Goal: Information Seeking & Learning: Learn about a topic

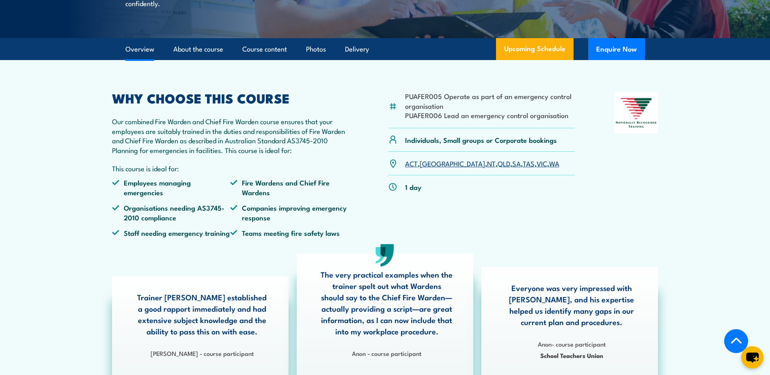
click at [200, 155] on p "Our combined Fire Warden and Chief Fire Warden course ensures that your employe…" at bounding box center [230, 135] width 237 height 38
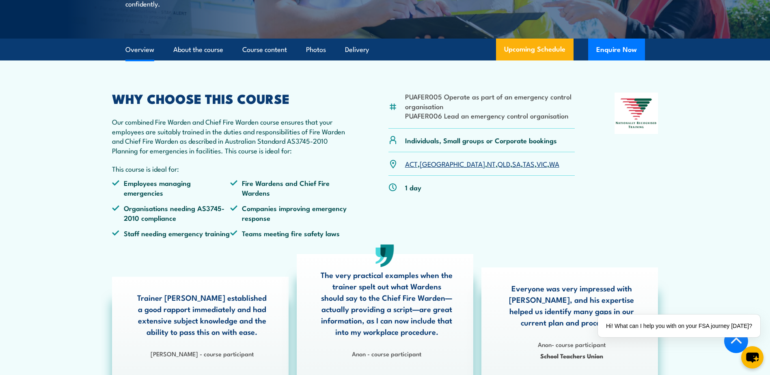
scroll to position [203, 0]
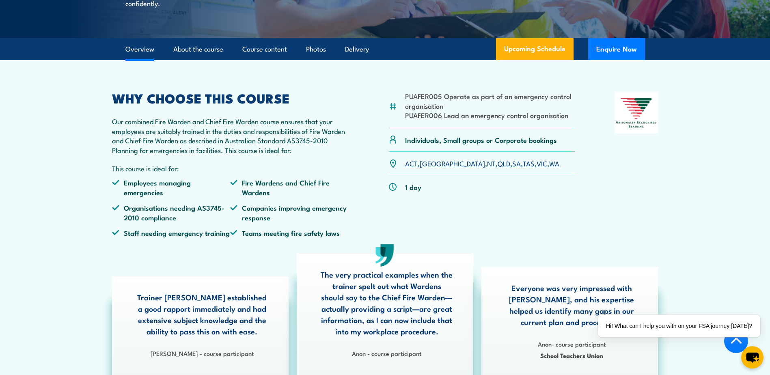
click at [466, 110] on li "PUAFER005 Operate as part of an emergency control organisation" at bounding box center [490, 100] width 170 height 19
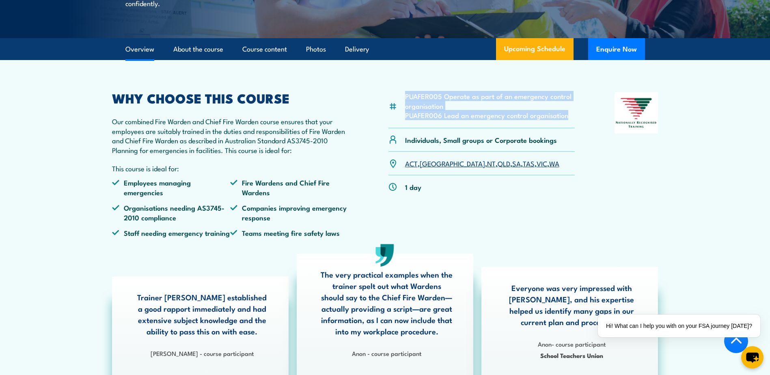
drag, startPoint x: 580, startPoint y: 135, endPoint x: 407, endPoint y: 116, distance: 174.3
click at [407, 116] on div "PUAFER005 Operate as part of an emergency control organisation PUAFER006 Lead a…" at bounding box center [385, 167] width 546 height 151
drag, startPoint x: 407, startPoint y: 116, endPoint x: 481, endPoint y: 131, distance: 76.2
click at [481, 120] on li "PUAFER006 Lead an emergency control organisation" at bounding box center [490, 114] width 170 height 9
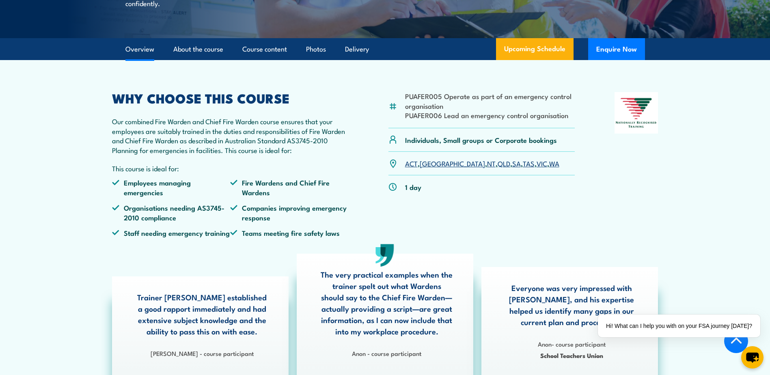
click at [425, 110] on li "PUAFER005 Operate as part of an emergency control organisation" at bounding box center [490, 100] width 170 height 19
click at [422, 110] on li "PUAFER005 Operate as part of an emergency control organisation" at bounding box center [490, 100] width 170 height 19
drag, startPoint x: 422, startPoint y: 116, endPoint x: 432, endPoint y: 138, distance: 24.7
click at [432, 120] on li "PUAFER006 Lead an emergency control organisation" at bounding box center [490, 114] width 170 height 9
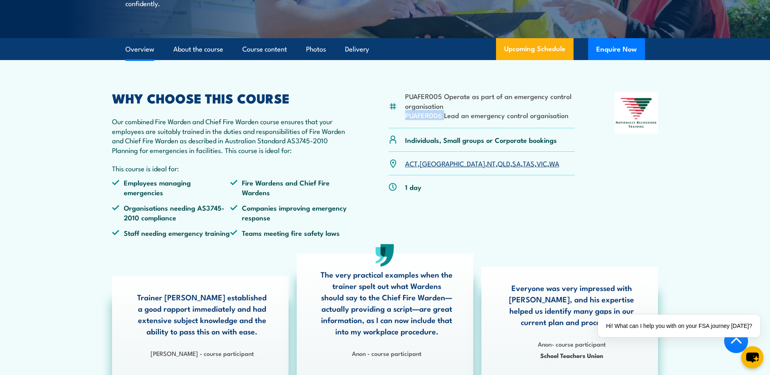
click at [432, 120] on li "PUAFER006 Lead an emergency control organisation" at bounding box center [490, 114] width 170 height 9
drag, startPoint x: 432, startPoint y: 138, endPoint x: 487, endPoint y: 140, distance: 54.4
click at [487, 128] on div "PUAFER005 Operate as part of an emergency control organisation PUAFER006 Lead a…" at bounding box center [481, 110] width 187 height 36
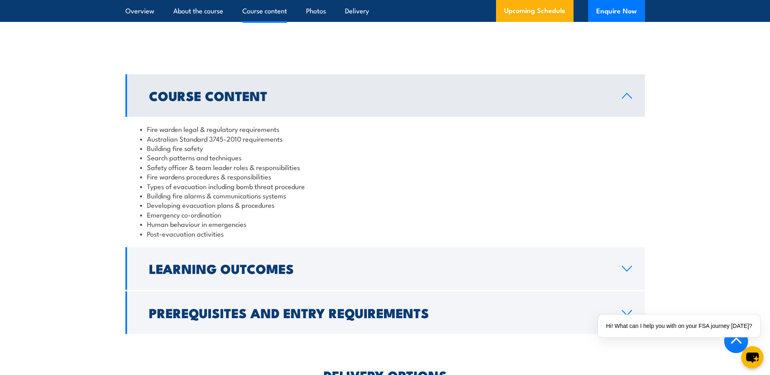
scroll to position [812, 0]
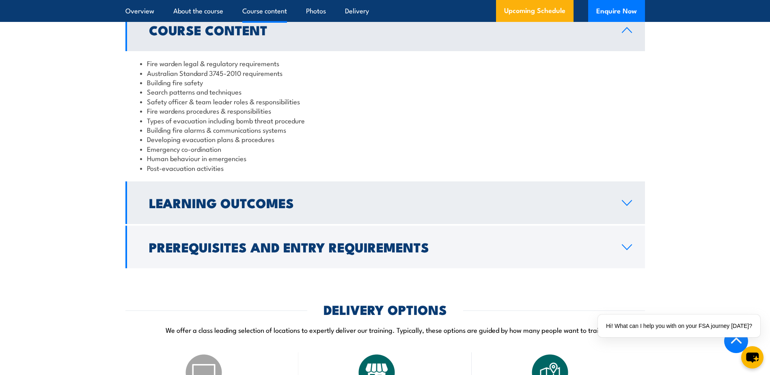
click at [322, 224] on link "Learning Outcomes" at bounding box center [384, 202] width 519 height 43
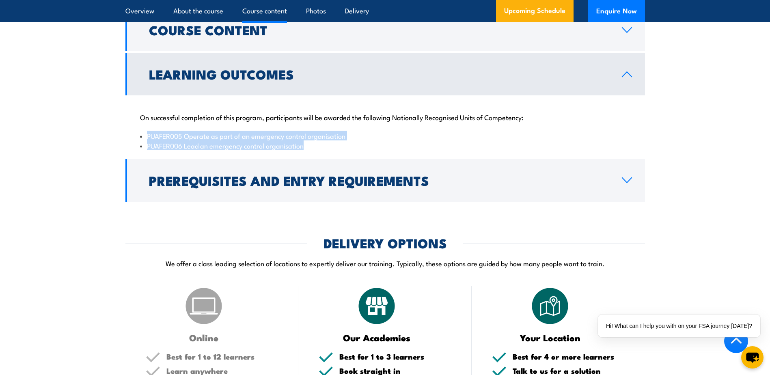
drag, startPoint x: 324, startPoint y: 156, endPoint x: 140, endPoint y: 144, distance: 184.2
click at [140, 144] on ul "PUAFER005 Operate as part of an emergency control organisation PUAFER006 Lead a…" at bounding box center [385, 140] width 490 height 19
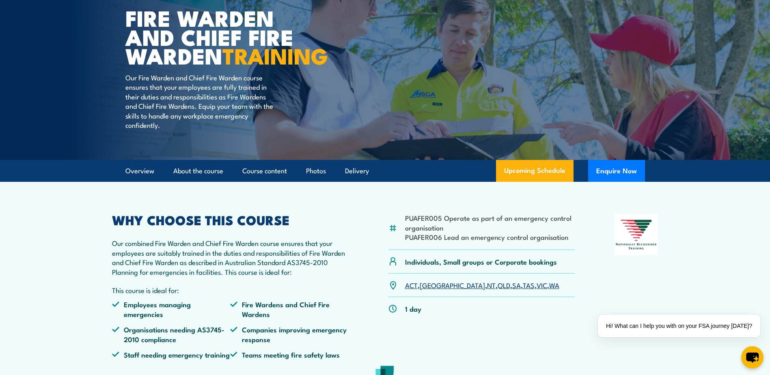
scroll to position [0, 0]
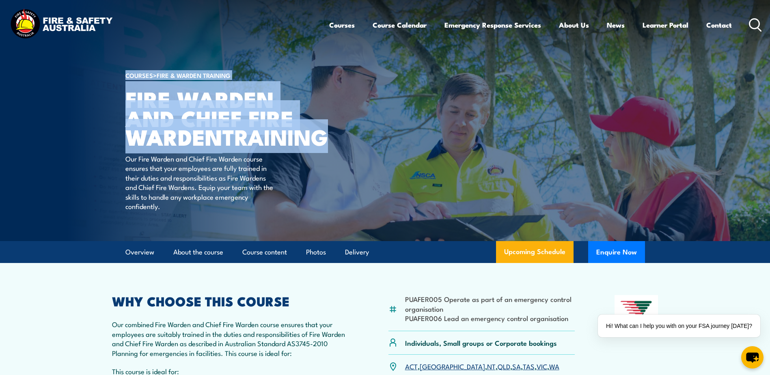
drag, startPoint x: 230, startPoint y: 138, endPoint x: 109, endPoint y: 113, distance: 123.5
click at [109, 113] on section "COURSES > Fire & Warden Training Fire Warden and Chief Fire Warden TRAINING Our…" at bounding box center [385, 120] width 770 height 241
drag, startPoint x: 109, startPoint y: 113, endPoint x: 282, endPoint y: 116, distance: 173.3
click at [282, 116] on h1 "Fire Warden and Chief Fire Warden TRAINING" at bounding box center [225, 117] width 200 height 57
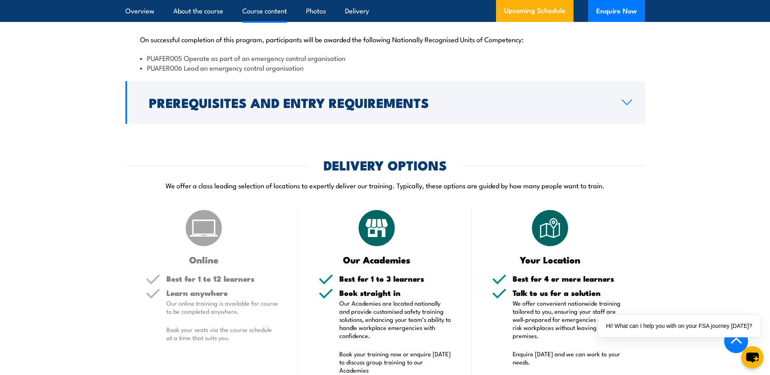
scroll to position [933, 0]
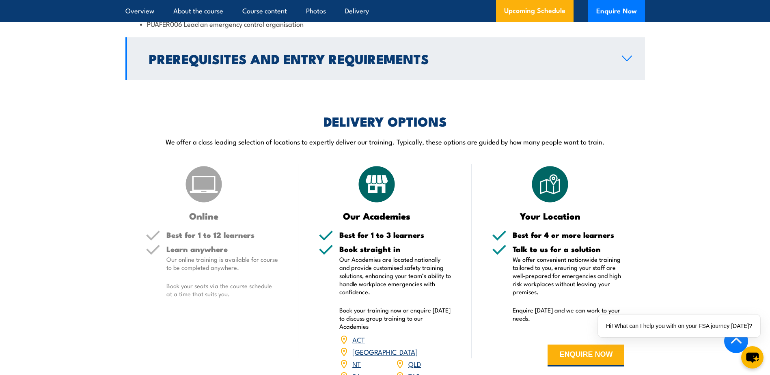
click at [369, 64] on h2 "Prerequisites and Entry Requirements" at bounding box center [379, 58] width 460 height 11
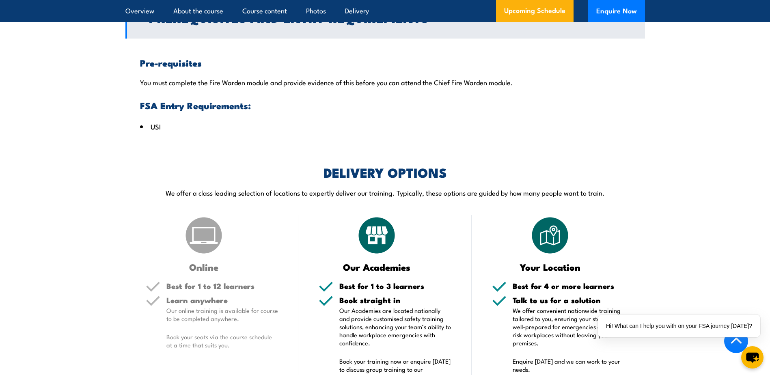
scroll to position [920, 0]
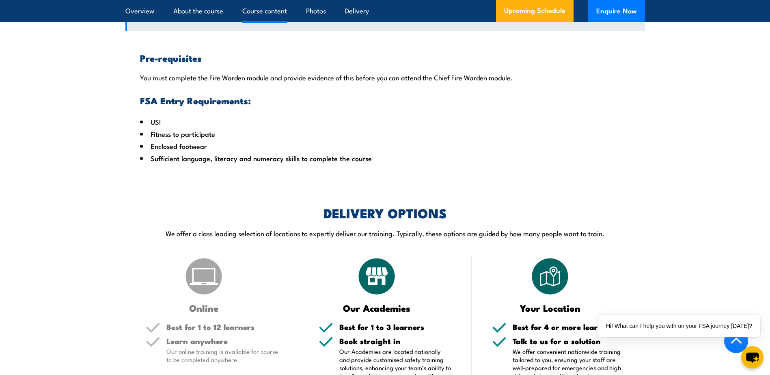
click at [279, 164] on li "Sufficient language, literacy and numeracy skills to complete the course" at bounding box center [385, 158] width 490 height 12
click at [280, 164] on li "Sufficient language, literacy and numeracy skills to complete the course" at bounding box center [385, 158] width 490 height 12
drag, startPoint x: 280, startPoint y: 172, endPoint x: 379, endPoint y: 171, distance: 99.0
click at [379, 164] on li "Sufficient language, literacy and numeracy skills to complete the course" at bounding box center [385, 158] width 490 height 12
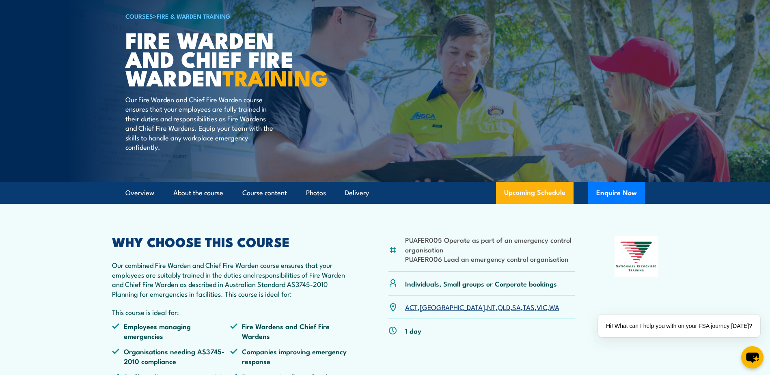
scroll to position [122, 0]
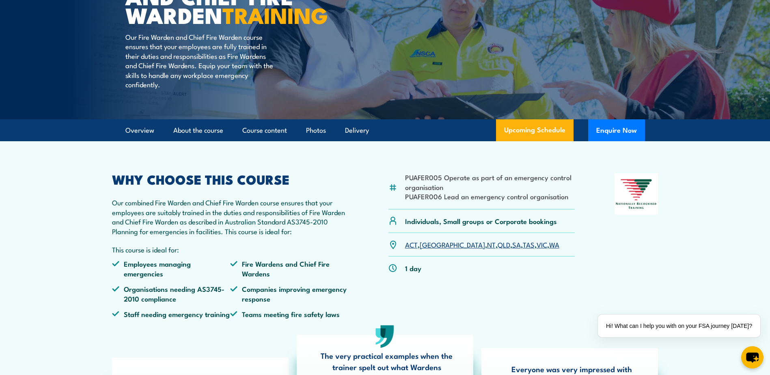
click at [417, 201] on li "PUAFER006 Lead an emergency control organisation" at bounding box center [490, 196] width 170 height 9
drag, startPoint x: 417, startPoint y: 214, endPoint x: 466, endPoint y: 224, distance: 50.5
click at [476, 209] on div "PUAFER005 Operate as part of an emergency control organisation PUAFER006 Lead a…" at bounding box center [481, 191] width 187 height 36
click at [431, 201] on li "PUAFER006 Lead an emergency control organisation" at bounding box center [490, 196] width 170 height 9
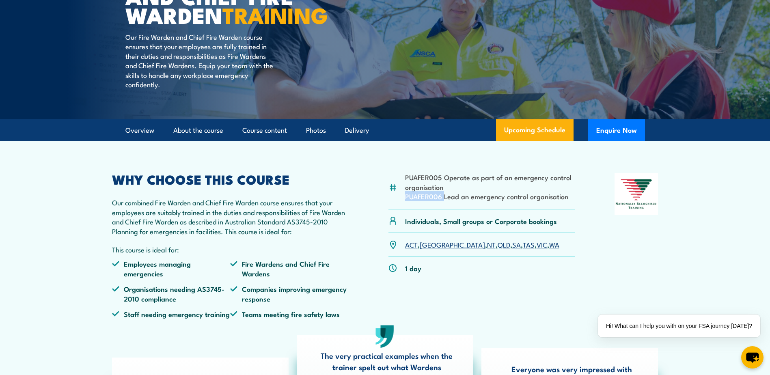
click at [431, 201] on li "PUAFER006 Lead an emergency control organisation" at bounding box center [490, 196] width 170 height 9
drag, startPoint x: 431, startPoint y: 217, endPoint x: 488, endPoint y: 216, distance: 56.8
click at [488, 201] on li "PUAFER006 Lead an emergency control organisation" at bounding box center [490, 196] width 170 height 9
click at [423, 192] on li "PUAFER005 Operate as part of an emergency control organisation" at bounding box center [490, 181] width 170 height 19
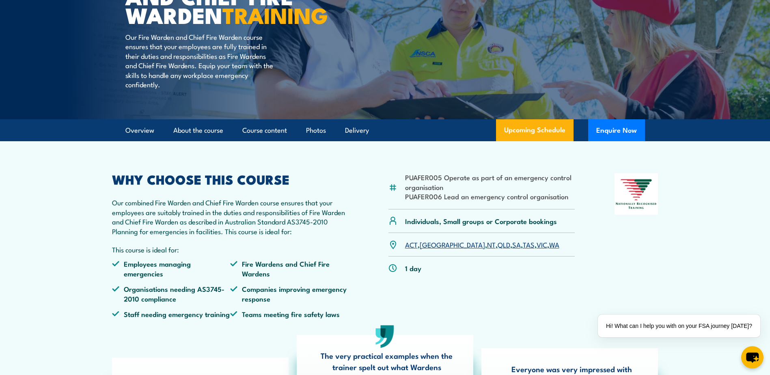
drag, startPoint x: 423, startPoint y: 198, endPoint x: 444, endPoint y: 200, distance: 20.9
click at [469, 192] on li "PUAFER005 Operate as part of an emergency control organisation" at bounding box center [490, 181] width 170 height 19
click at [428, 192] on li "PUAFER005 Operate as part of an emergency control organisation" at bounding box center [490, 181] width 170 height 19
drag, startPoint x: 145, startPoint y: 241, endPoint x: 241, endPoint y: 245, distance: 95.9
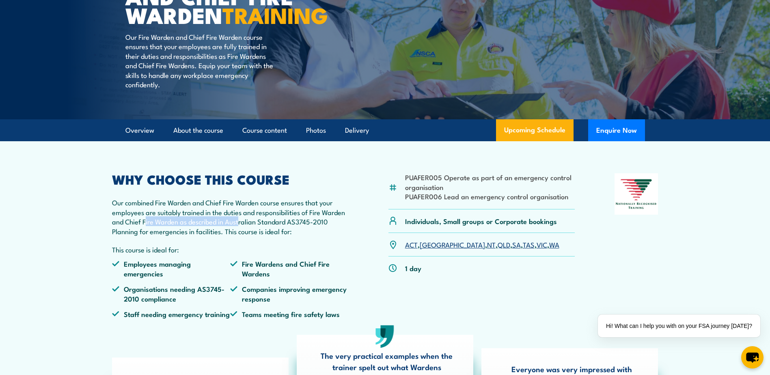
click at [241, 236] on p "Our combined Fire Warden and Chief Fire Warden course ensures that your employe…" at bounding box center [230, 217] width 237 height 38
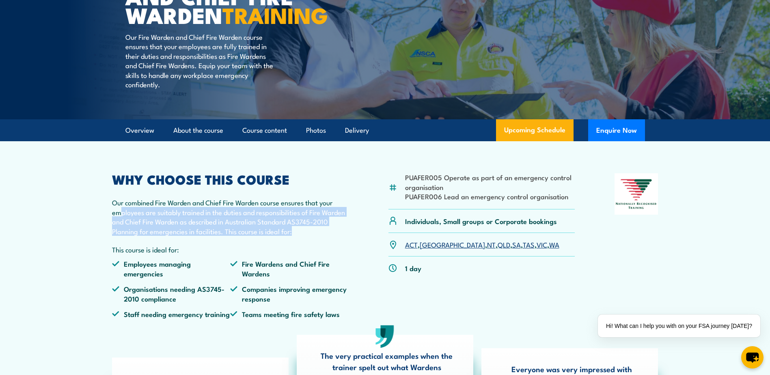
drag, startPoint x: 241, startPoint y: 245, endPoint x: 121, endPoint y: 229, distance: 120.8
click at [121, 229] on p "Our combined Fire Warden and Chief Fire Warden course ensures that your employe…" at bounding box center [230, 217] width 237 height 38
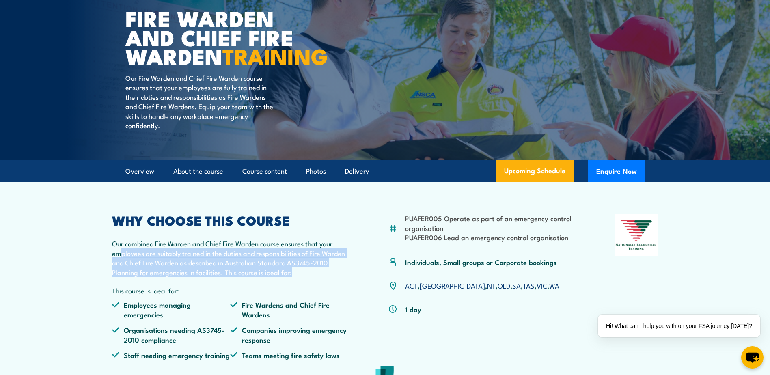
scroll to position [81, 0]
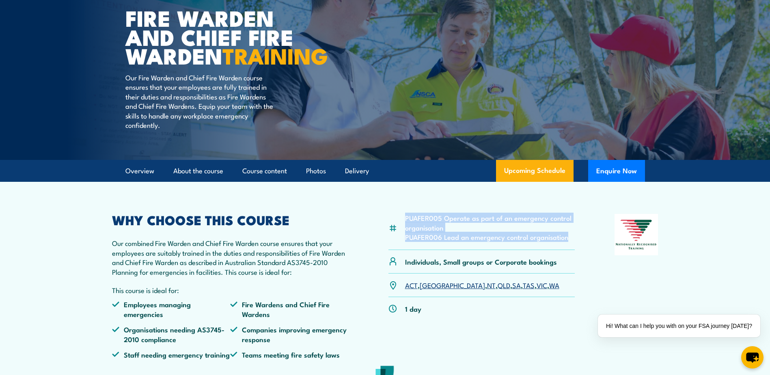
drag, startPoint x: 573, startPoint y: 256, endPoint x: 405, endPoint y: 239, distance: 168.1
click at [405, 239] on ul "PUAFER005 Operate as part of an emergency control organisation PUAFER006 Lead a…" at bounding box center [490, 227] width 170 height 28
copy ul "PUAFER005 Operate as part of an emergency control organisation PUAFER006 Lead a…"
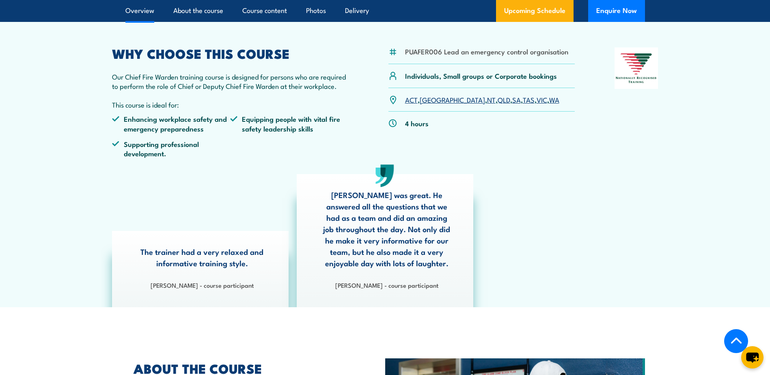
scroll to position [244, 0]
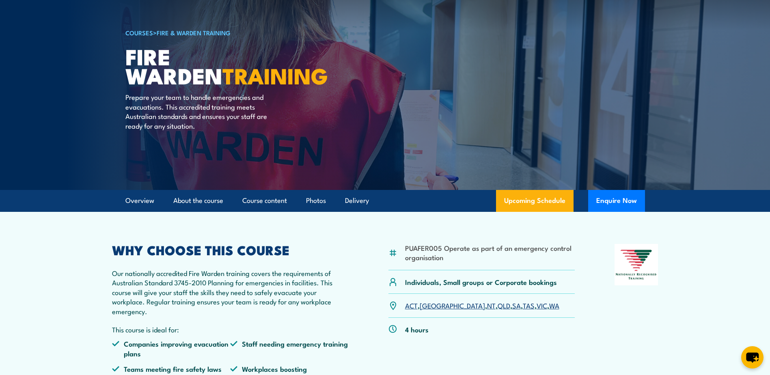
scroll to position [41, 0]
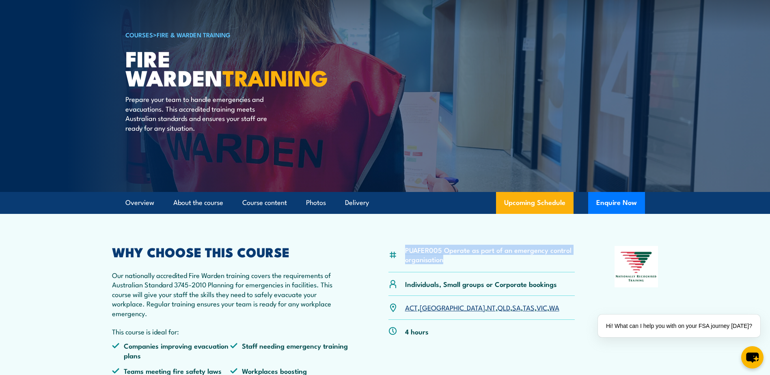
drag, startPoint x: 443, startPoint y: 261, endPoint x: 405, endPoint y: 251, distance: 39.0
click at [405, 251] on li "PUAFER005 Operate as part of an emergency control organisation" at bounding box center [490, 254] width 170 height 19
copy li "PUAFER005 Operate as part of an emergency control organisation"
